Goal: Entertainment & Leisure: Consume media (video, audio)

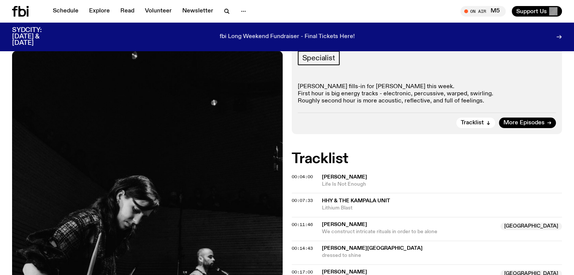
scroll to position [186, 0]
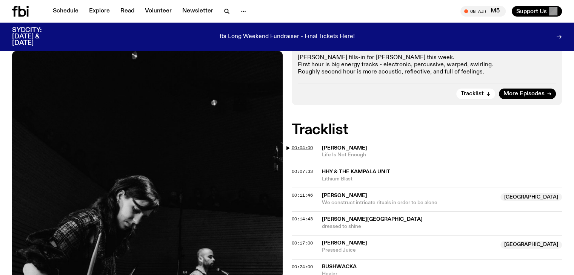
click at [300, 145] on span "00:04:00" at bounding box center [302, 148] width 21 height 6
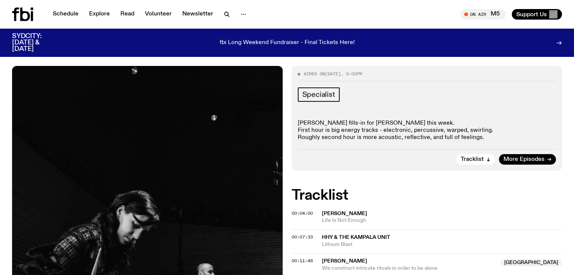
scroll to position [0, 0]
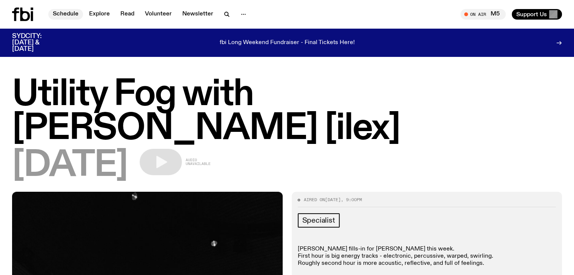
click at [68, 17] on link "Schedule" at bounding box center [65, 14] width 35 height 11
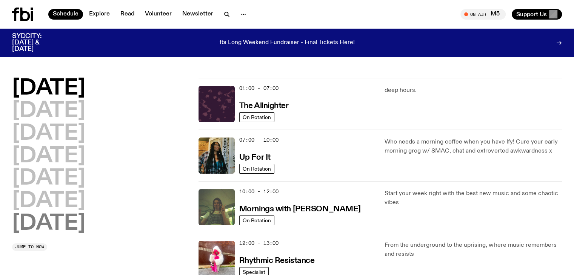
click at [84, 223] on h2 "Sunday" at bounding box center [48, 224] width 73 height 21
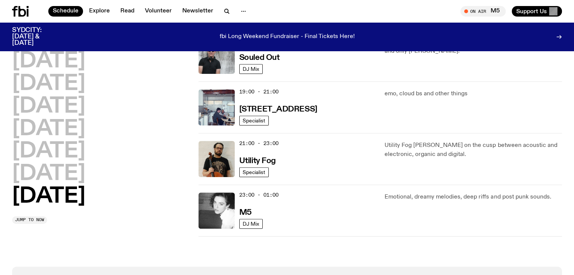
scroll to position [511, 0]
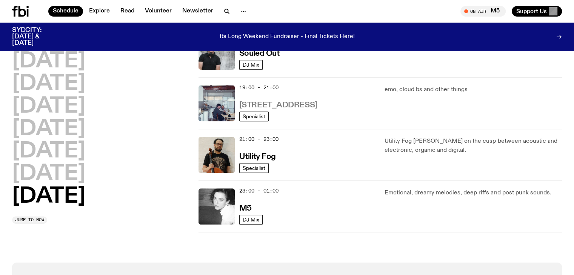
click at [272, 104] on h3 "704 W HIGH ST" at bounding box center [278, 105] width 78 height 8
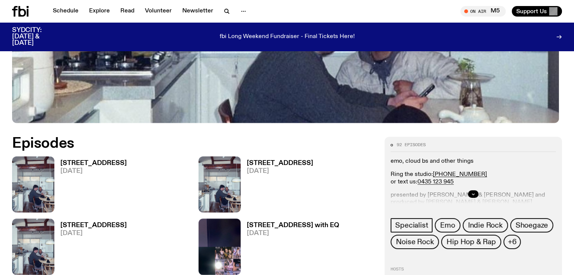
scroll to position [298, 0]
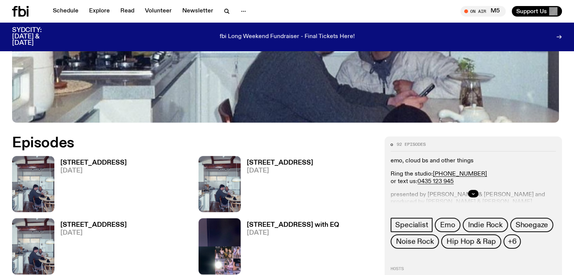
click at [80, 160] on h3 "704 W HIGH ST" at bounding box center [93, 163] width 66 height 6
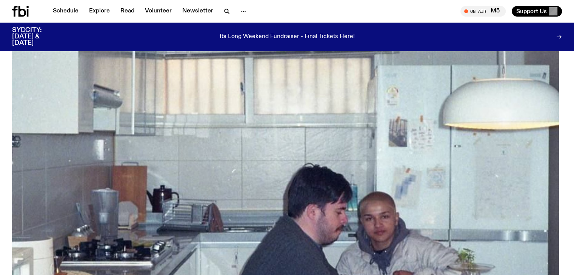
scroll to position [104, 0]
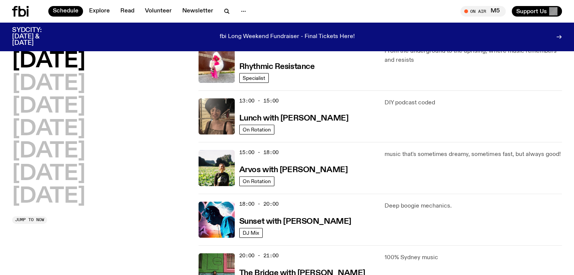
scroll to position [172, 0]
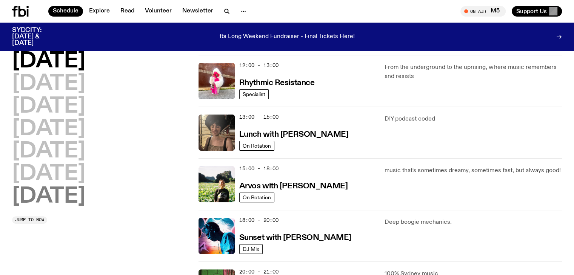
click at [50, 194] on h2 "Sunday" at bounding box center [48, 196] width 73 height 21
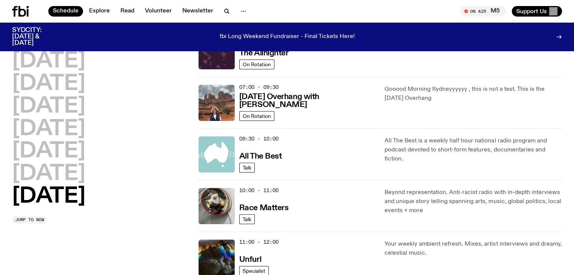
scroll to position [247, 0]
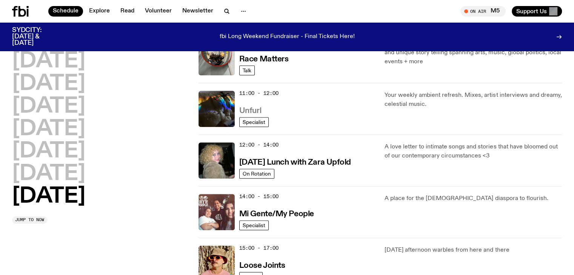
click at [255, 108] on h3 "Unfurl" at bounding box center [250, 111] width 22 height 8
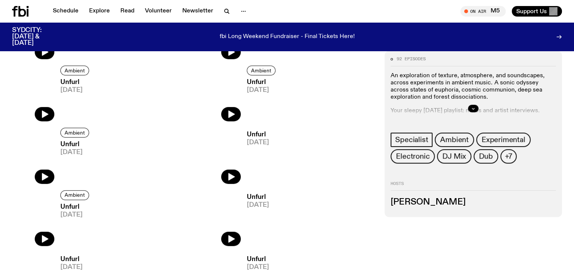
scroll to position [334, 0]
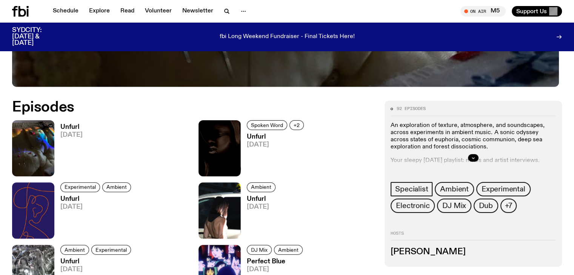
click at [72, 127] on h3 "Unfurl" at bounding box center [71, 127] width 22 height 6
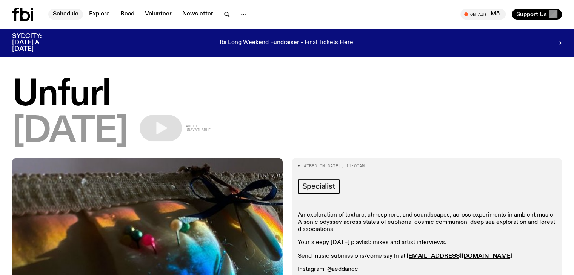
click at [75, 14] on link "Schedule" at bounding box center [65, 14] width 35 height 11
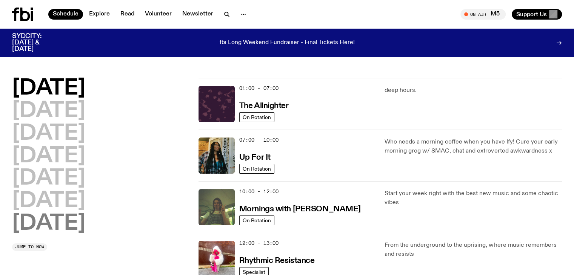
click at [65, 224] on h2 "Sunday" at bounding box center [48, 224] width 73 height 21
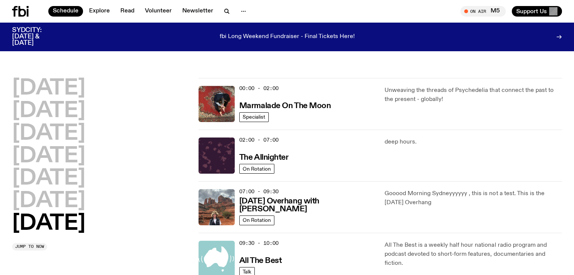
scroll to position [21, 0]
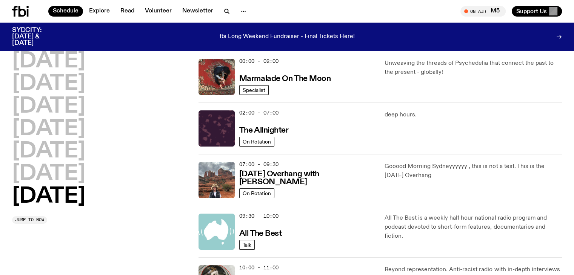
click at [71, 192] on h2 "Sunday" at bounding box center [48, 196] width 73 height 21
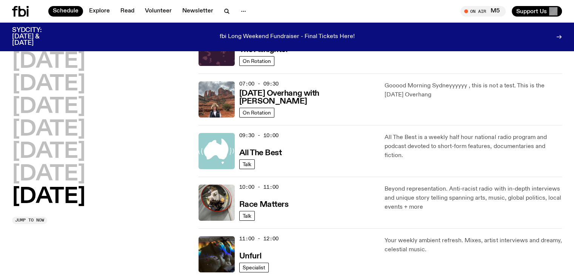
scroll to position [111, 0]
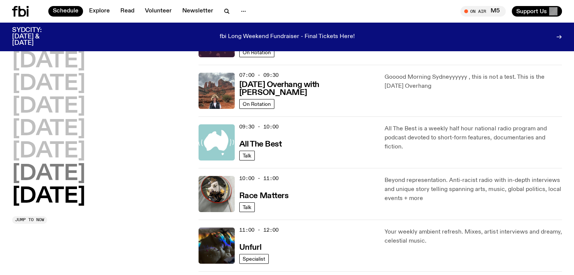
click at [46, 172] on h2 "Saturday" at bounding box center [48, 174] width 73 height 21
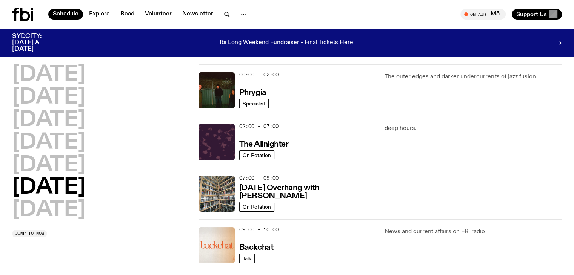
scroll to position [0, 0]
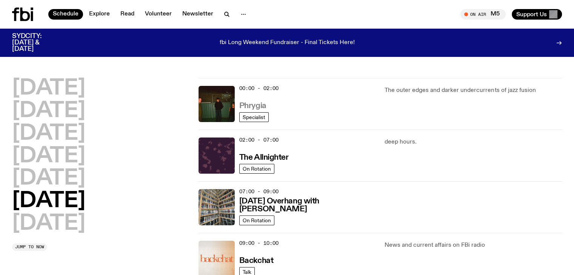
click at [250, 103] on h3 "Phrygia" at bounding box center [252, 106] width 27 height 8
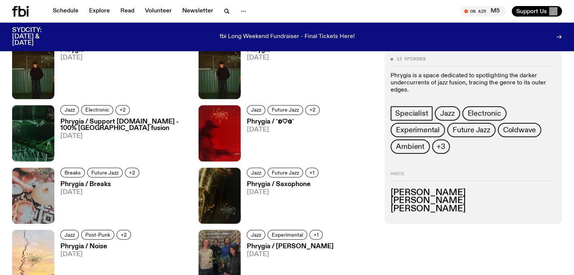
scroll to position [374, 0]
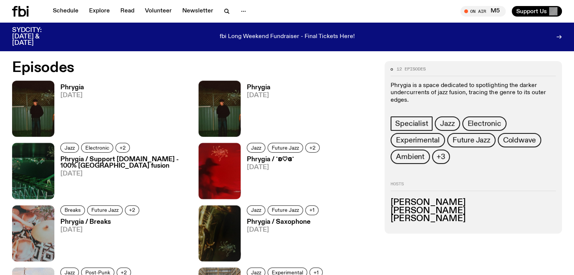
click at [247, 158] on h3 "Phrygia / ˚ʚ♡ɞ˚" at bounding box center [284, 160] width 75 height 6
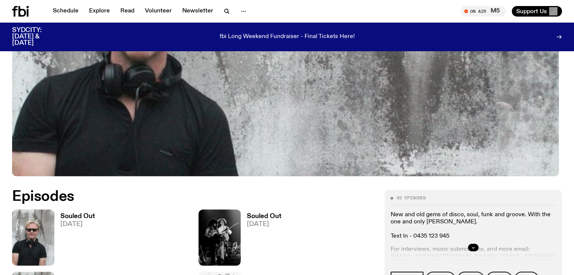
scroll to position [259, 0]
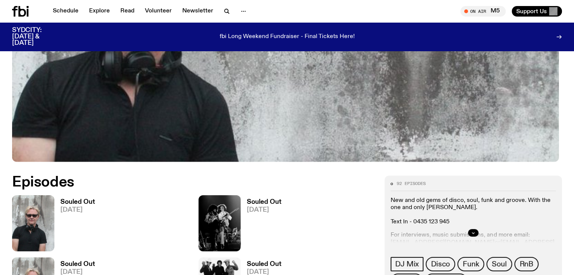
click at [71, 201] on h3 "Souled Out" at bounding box center [77, 202] width 35 height 6
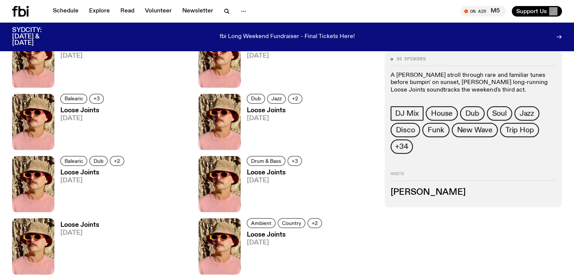
scroll to position [335, 0]
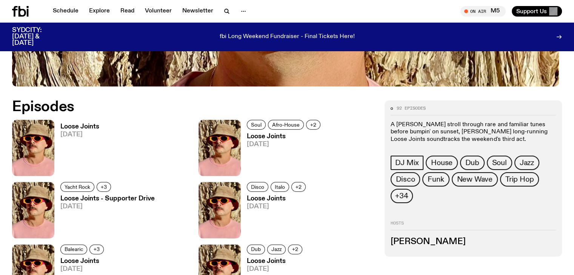
click at [66, 124] on h3 "Loose Joints" at bounding box center [79, 127] width 39 height 6
